Goal: Transaction & Acquisition: Subscribe to service/newsletter

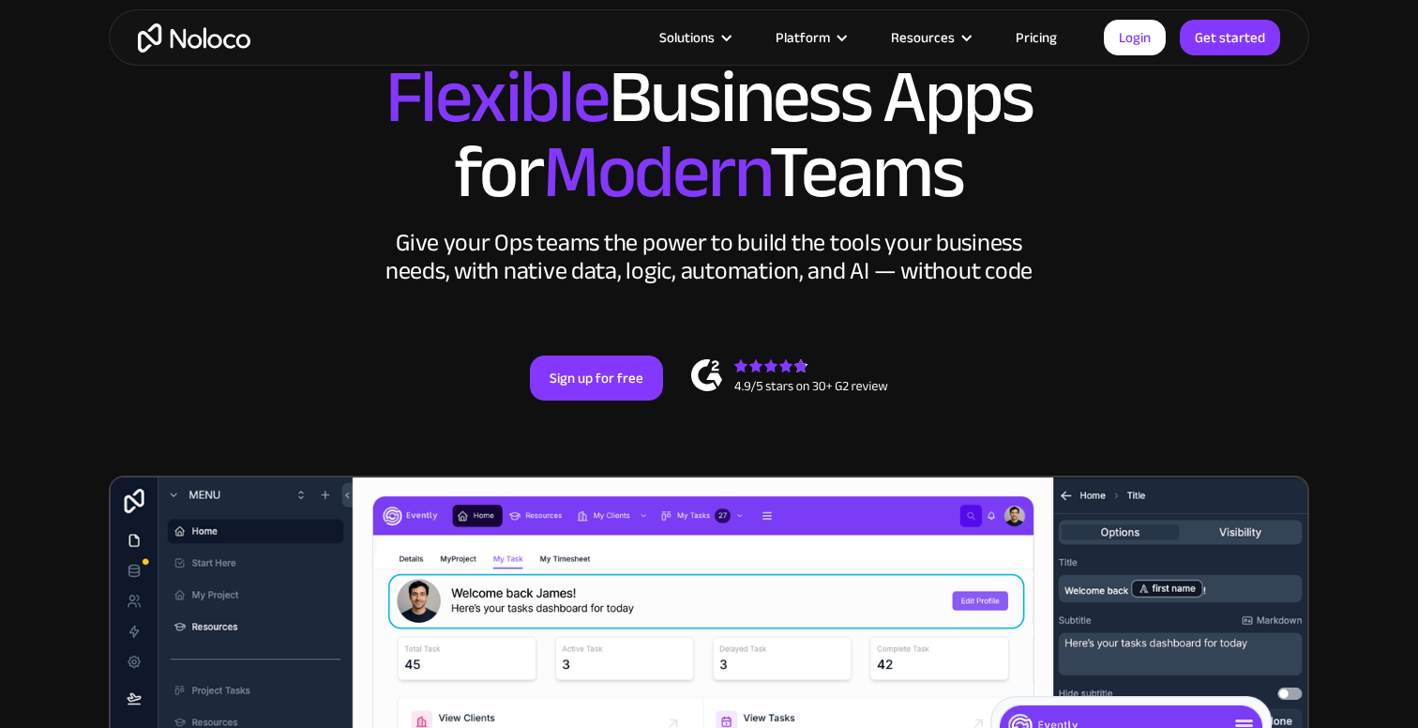
scroll to position [125, 0]
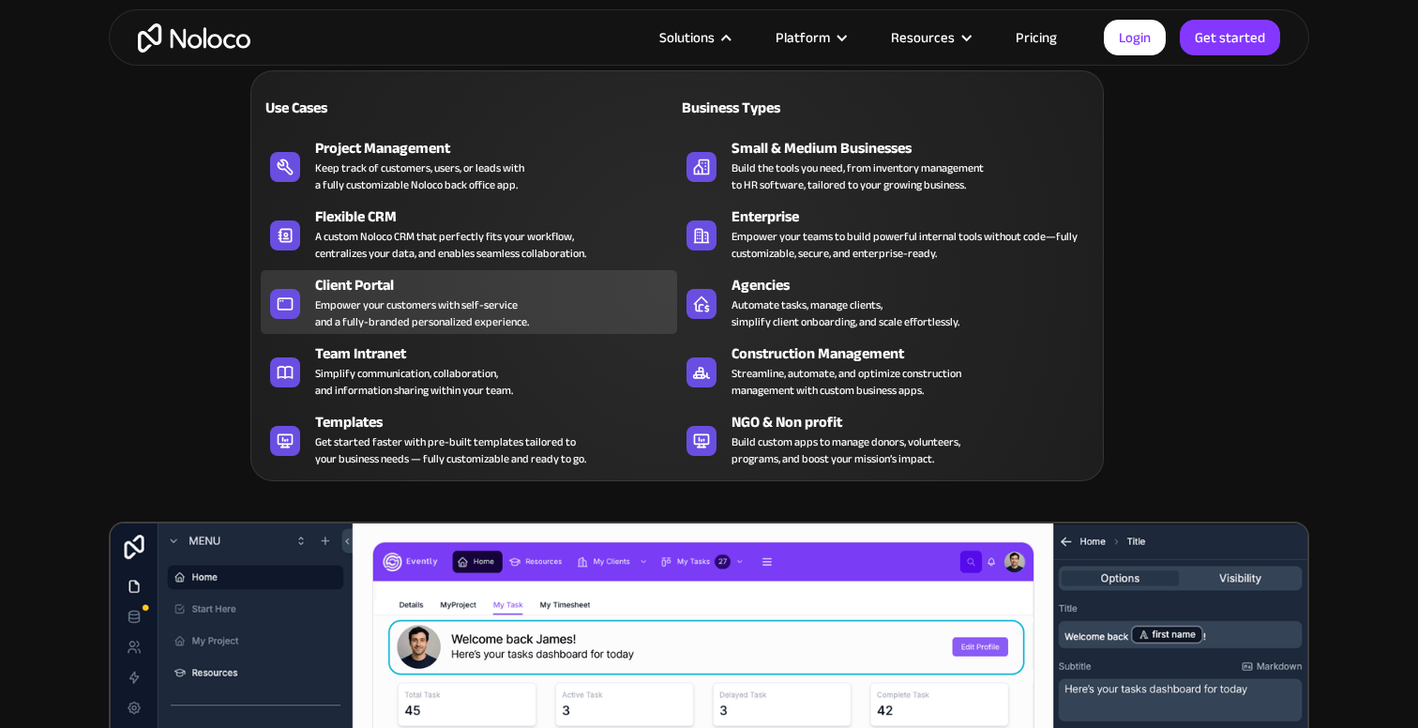
click at [488, 306] on div "Empower your customers with self-service and a fully-branded personalized exper…" at bounding box center [422, 313] width 214 height 34
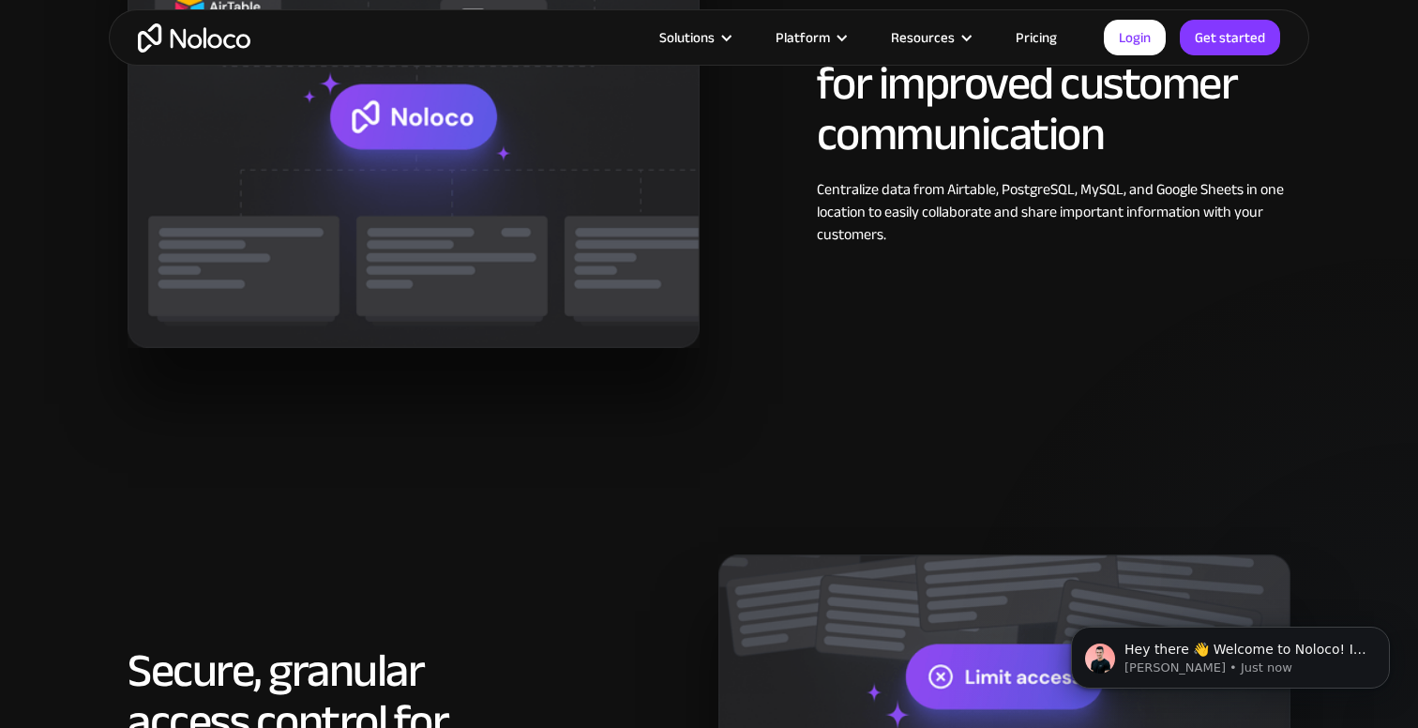
click at [1033, 42] on link "Pricing" at bounding box center [1037, 37] width 88 height 24
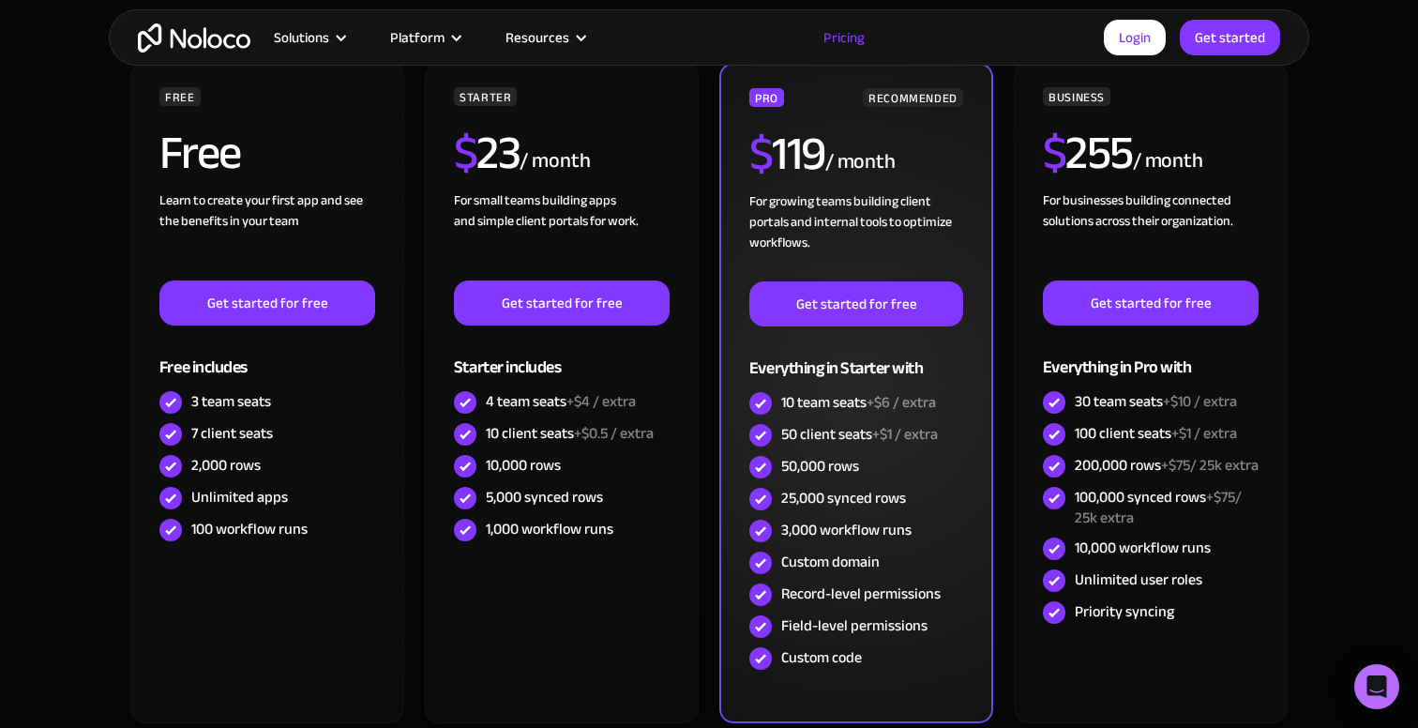
scroll to position [516, 0]
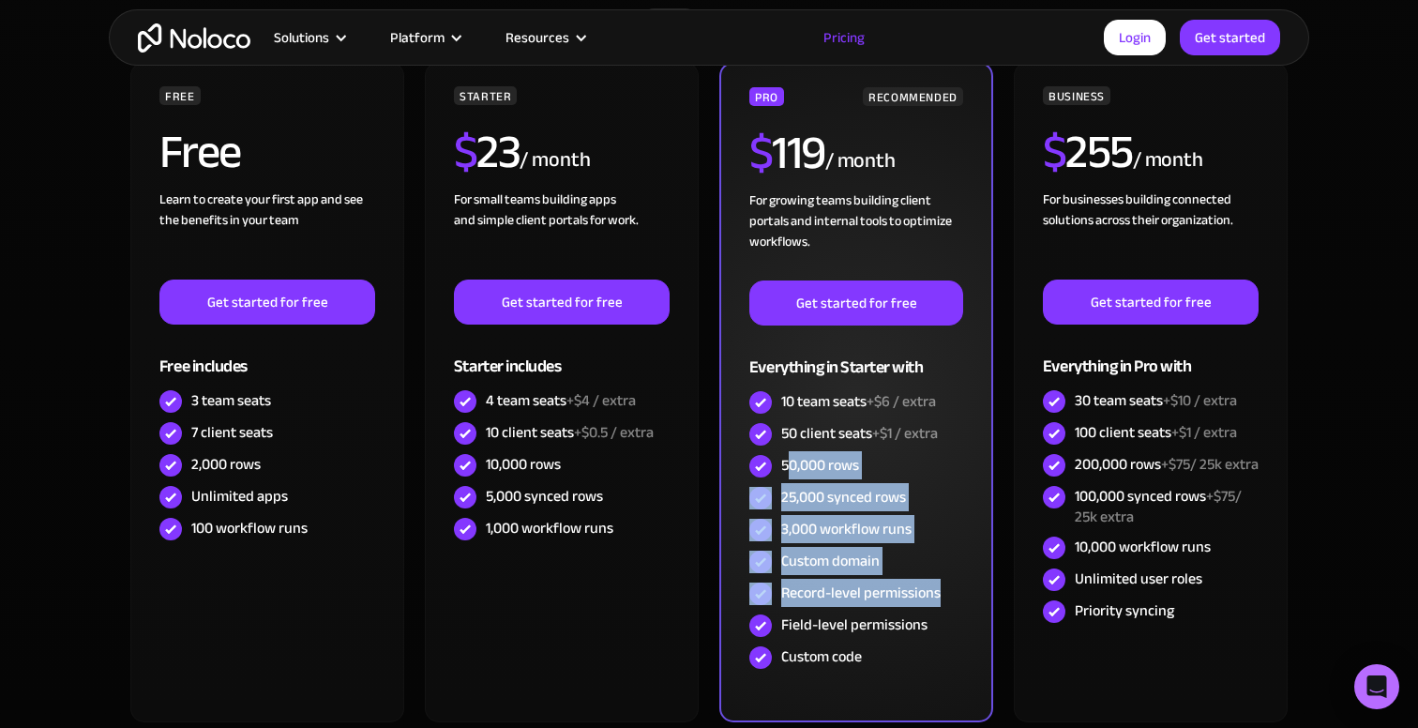
drag, startPoint x: 790, startPoint y: 462, endPoint x: 958, endPoint y: 592, distance: 212.6
click at [958, 592] on div "PRO RECOMMENDED $ 119 / month For growing teams building client portals and int…" at bounding box center [857, 380] width 214 height 586
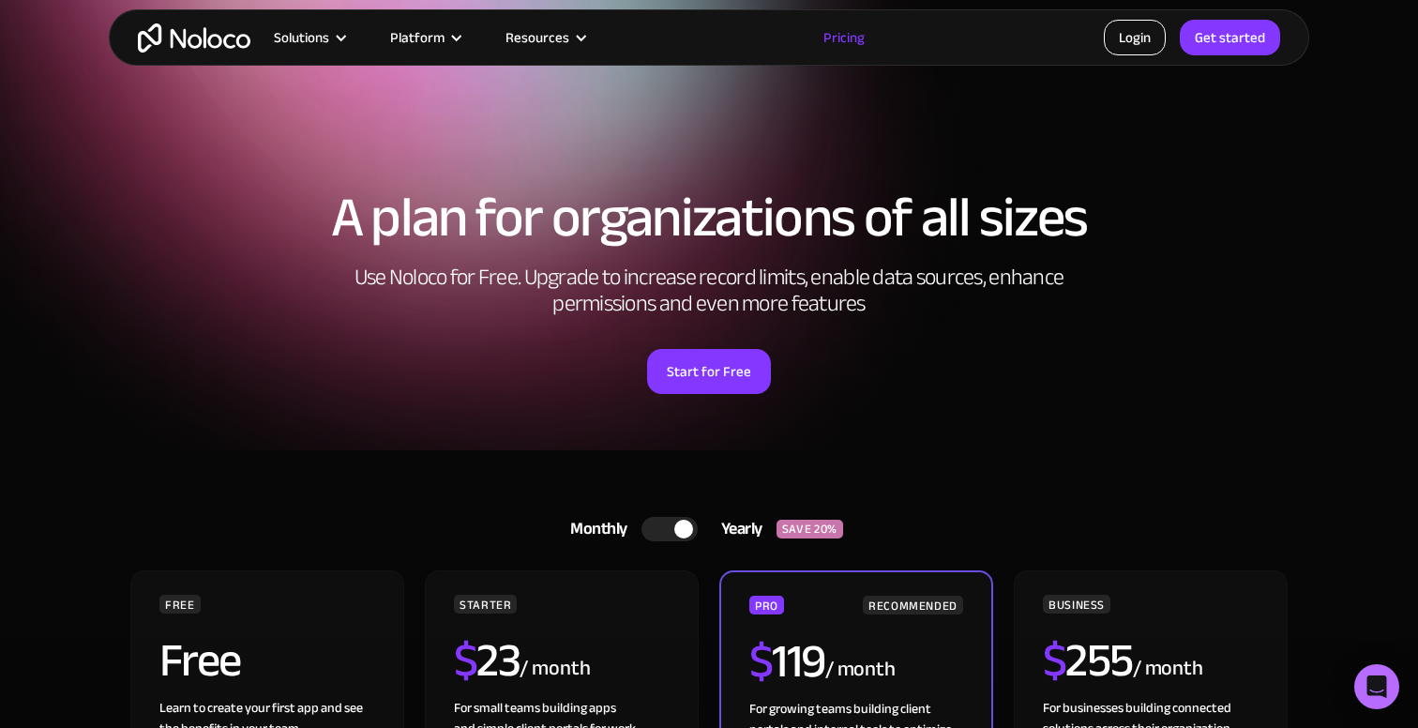
scroll to position [0, 0]
